Goal: Book appointment/travel/reservation

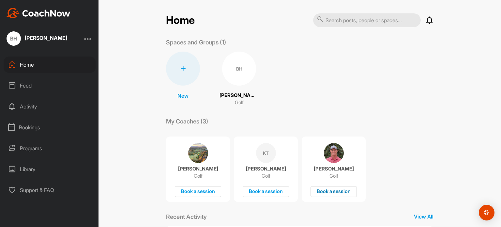
click at [327, 190] on div "Book a session" at bounding box center [334, 191] width 46 height 11
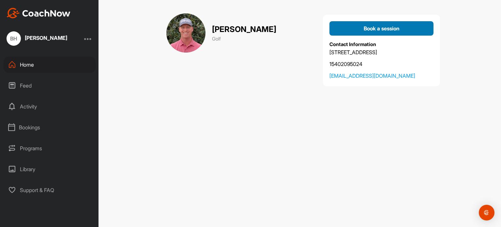
click at [388, 26] on span "Book a session" at bounding box center [382, 28] width 36 height 7
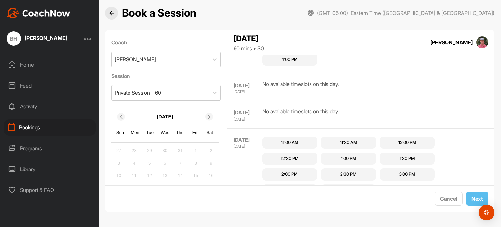
scroll to position [204, 0]
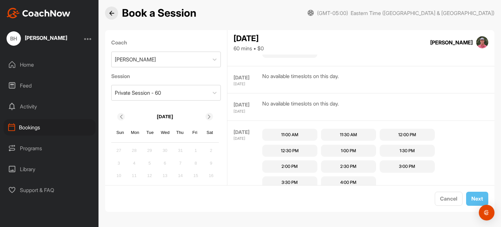
click at [289, 134] on div "11:00 AM" at bounding box center [289, 135] width 17 height 7
click at [472, 194] on button "Next" at bounding box center [477, 199] width 22 height 14
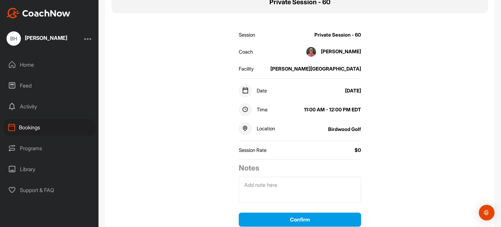
scroll to position [91, 0]
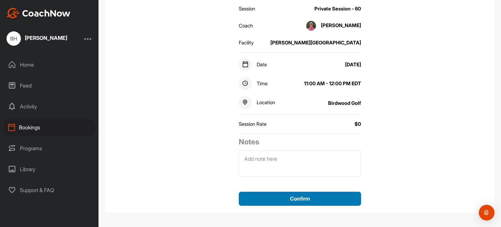
click at [320, 199] on button "Confirm" at bounding box center [300, 199] width 122 height 14
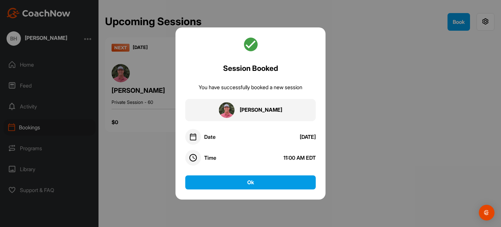
click at [149, 175] on div at bounding box center [250, 113] width 501 height 227
click at [307, 40] on div at bounding box center [250, 45] width 131 height 16
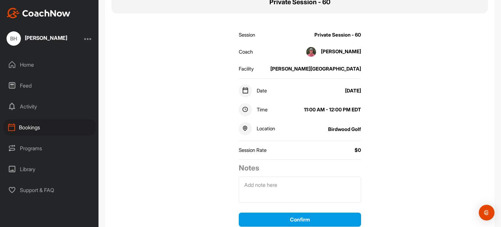
scroll to position [91, 0]
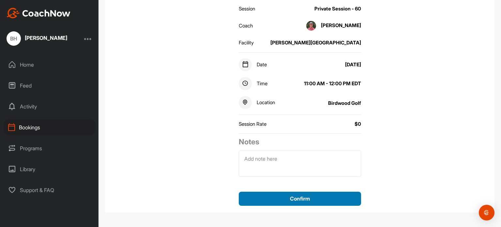
click at [331, 197] on button "Confirm" at bounding box center [300, 199] width 122 height 14
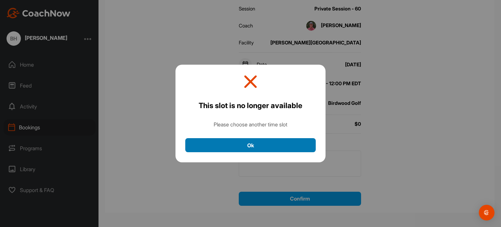
click at [275, 144] on button "Ok" at bounding box center [250, 145] width 131 height 14
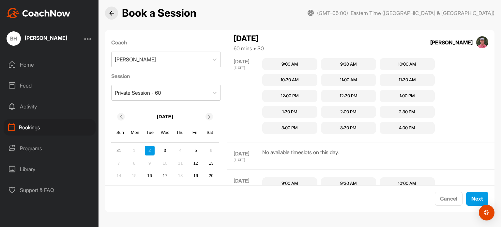
scroll to position [421, 0]
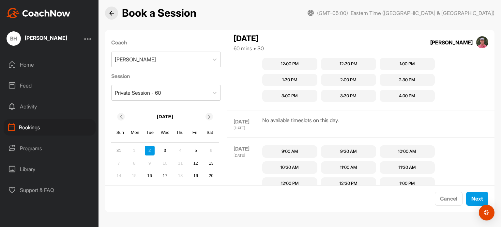
click at [347, 165] on div "11:00 AM" at bounding box center [348, 167] width 17 height 7
click at [468, 199] on button "Next" at bounding box center [477, 199] width 22 height 14
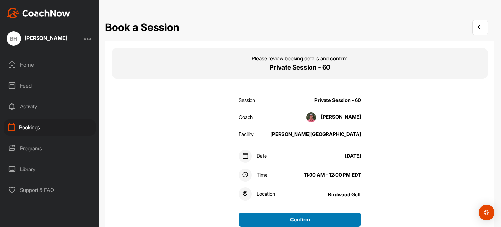
click at [303, 221] on button "Confirm" at bounding box center [300, 219] width 122 height 14
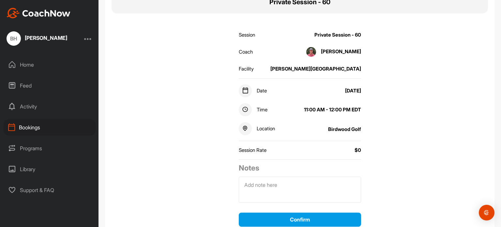
scroll to position [91, 0]
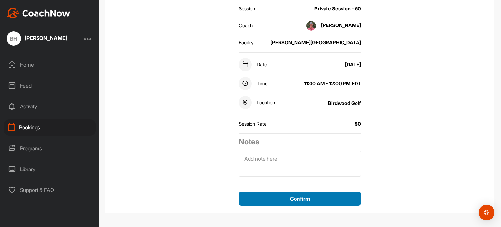
click at [320, 196] on button "Confirm" at bounding box center [300, 199] width 122 height 14
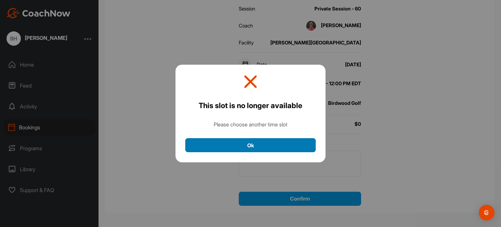
click at [246, 146] on button "Ok" at bounding box center [250, 145] width 131 height 14
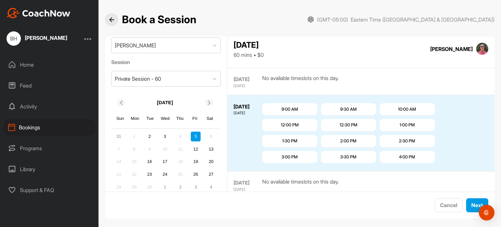
scroll to position [31, 0]
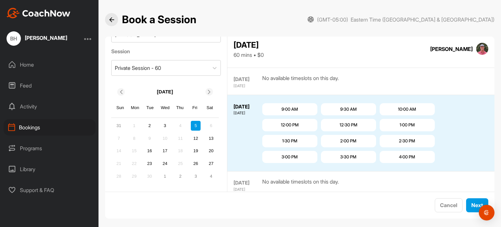
click at [196, 125] on div "5" at bounding box center [196, 126] width 10 height 10
click at [287, 123] on div "12:00 PM" at bounding box center [290, 125] width 18 height 7
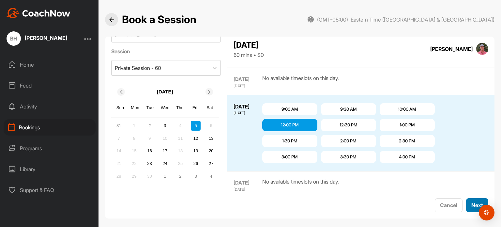
click at [468, 201] on button "Next" at bounding box center [477, 205] width 22 height 14
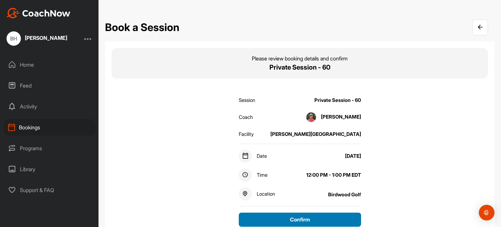
click at [330, 219] on button "Confirm" at bounding box center [300, 219] width 122 height 14
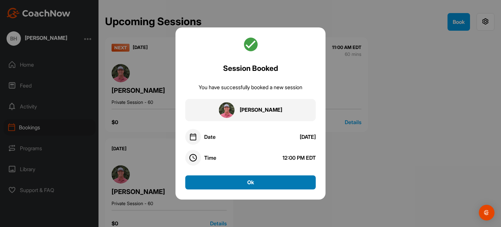
click at [263, 182] on button "Ok" at bounding box center [250, 182] width 131 height 14
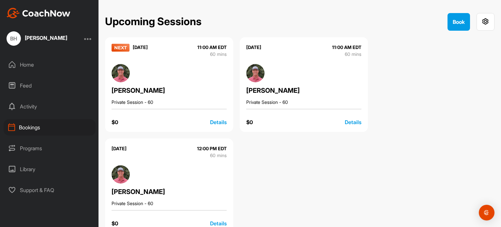
scroll to position [21, 0]
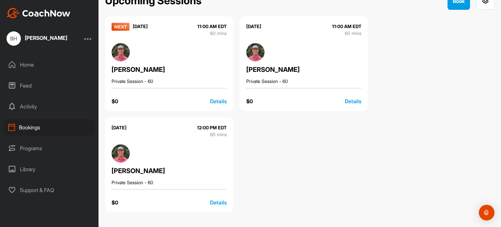
click at [177, 57] on div "[PERSON_NAME] Private Session - 60" at bounding box center [169, 63] width 115 height 41
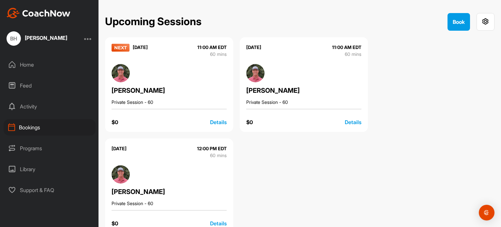
click at [120, 78] on img at bounding box center [121, 73] width 18 height 18
click at [212, 121] on div "Details" at bounding box center [218, 122] width 17 height 8
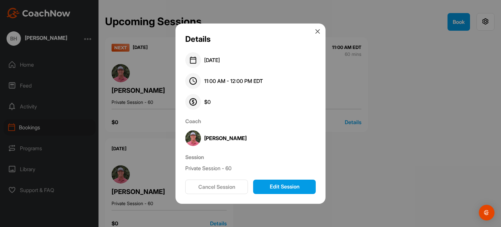
click at [233, 186] on button "Cancel Session" at bounding box center [216, 187] width 63 height 14
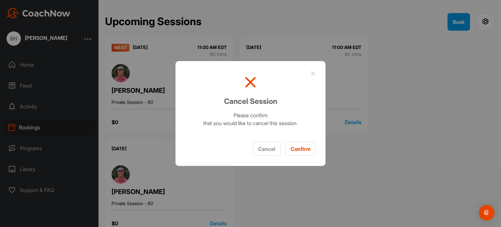
click at [293, 148] on button "Confirm" at bounding box center [301, 149] width 30 height 14
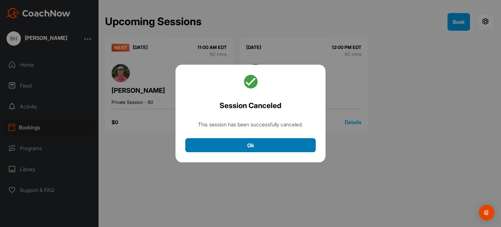
click at [252, 147] on button "Ok" at bounding box center [250, 145] width 131 height 14
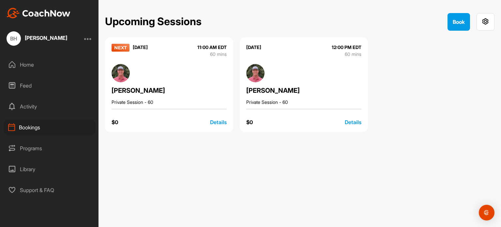
click at [220, 121] on div "Details" at bounding box center [218, 122] width 17 height 8
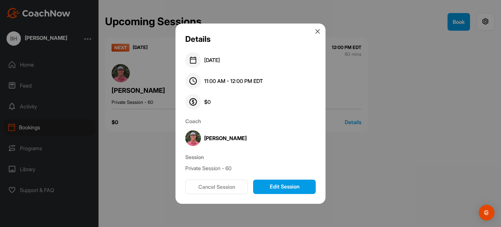
click at [210, 187] on button "Cancel Session" at bounding box center [216, 187] width 63 height 14
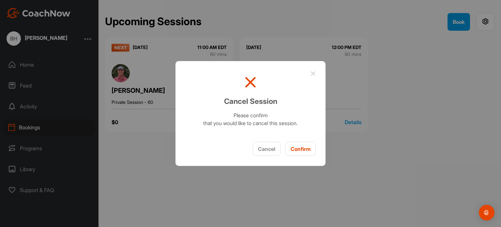
click at [293, 149] on button "Confirm" at bounding box center [301, 149] width 30 height 14
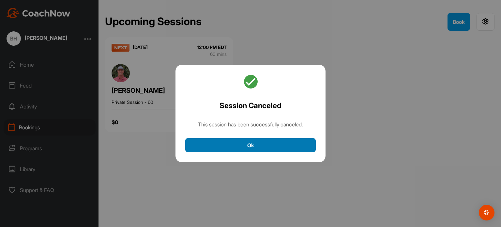
click at [296, 145] on button "Ok" at bounding box center [250, 145] width 131 height 14
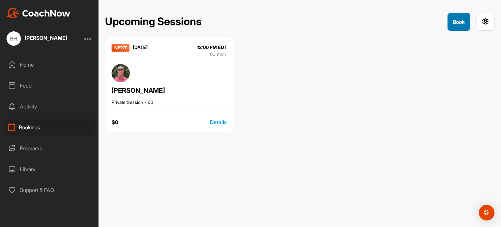
click at [461, 22] on button "Book" at bounding box center [459, 22] width 23 height 18
